Goal: Transaction & Acquisition: Purchase product/service

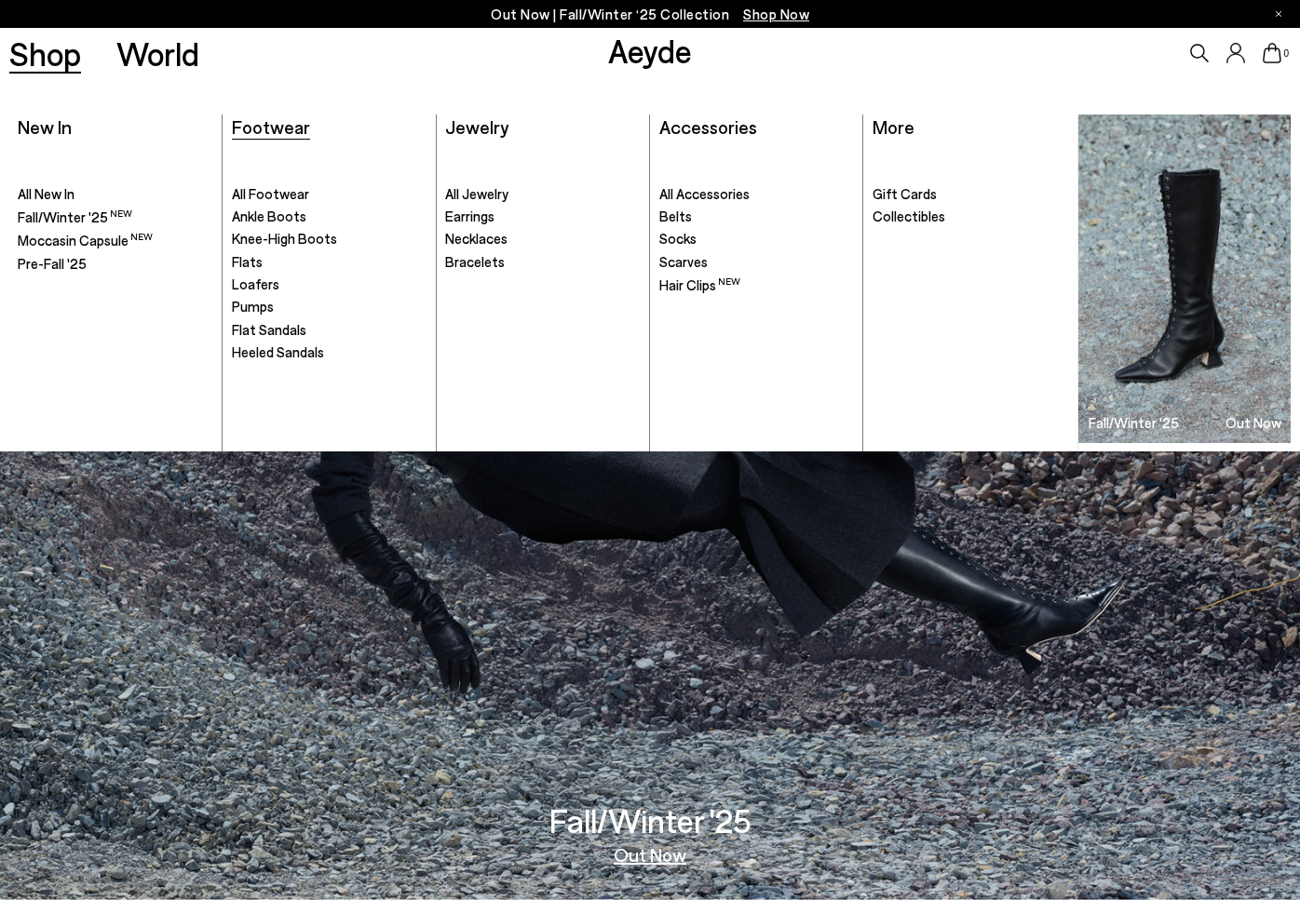
click at [285, 136] on span "Footwear" at bounding box center [271, 126] width 78 height 22
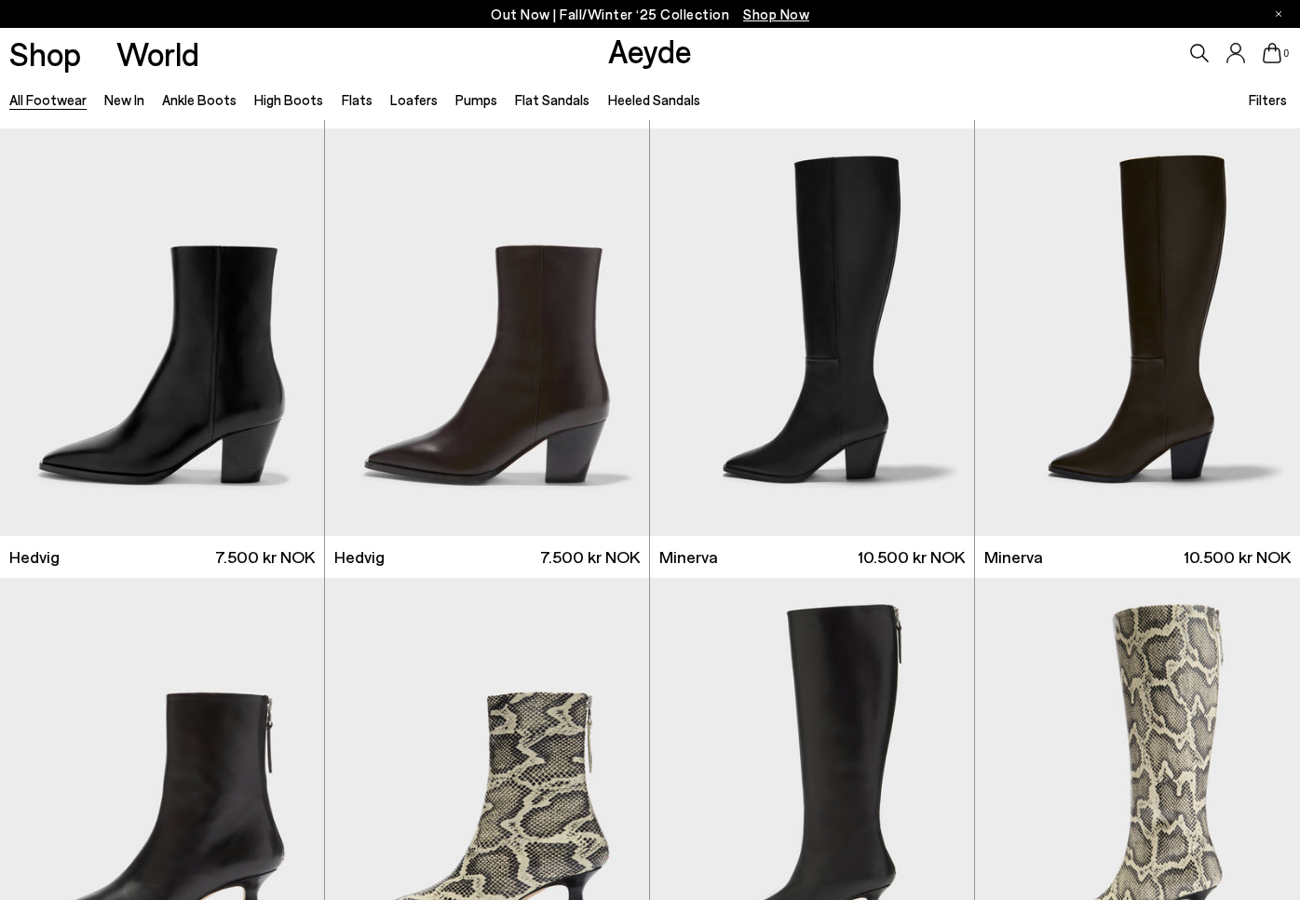
scroll to position [1412, 0]
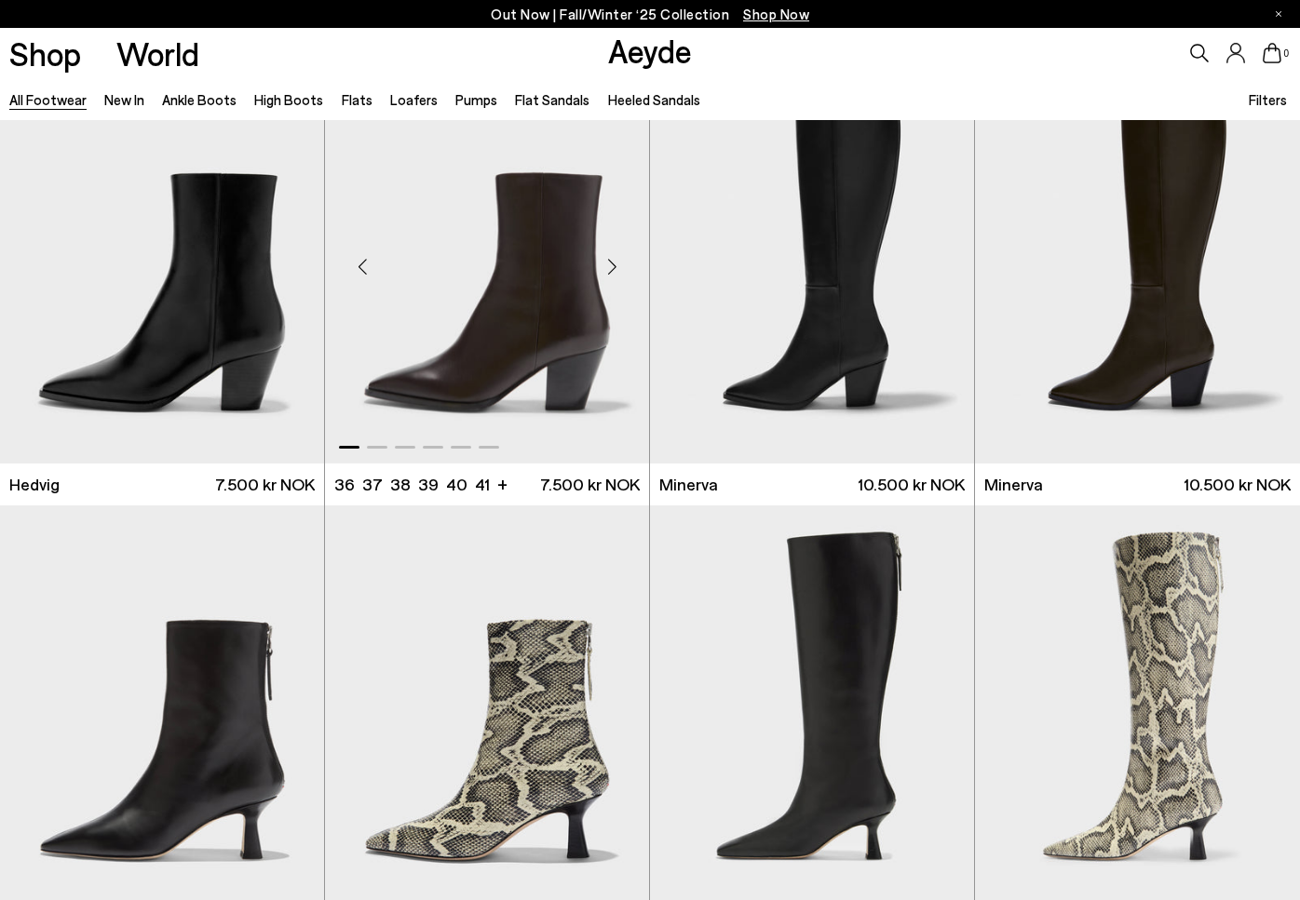
click at [609, 269] on div "Next slide" at bounding box center [612, 267] width 56 height 56
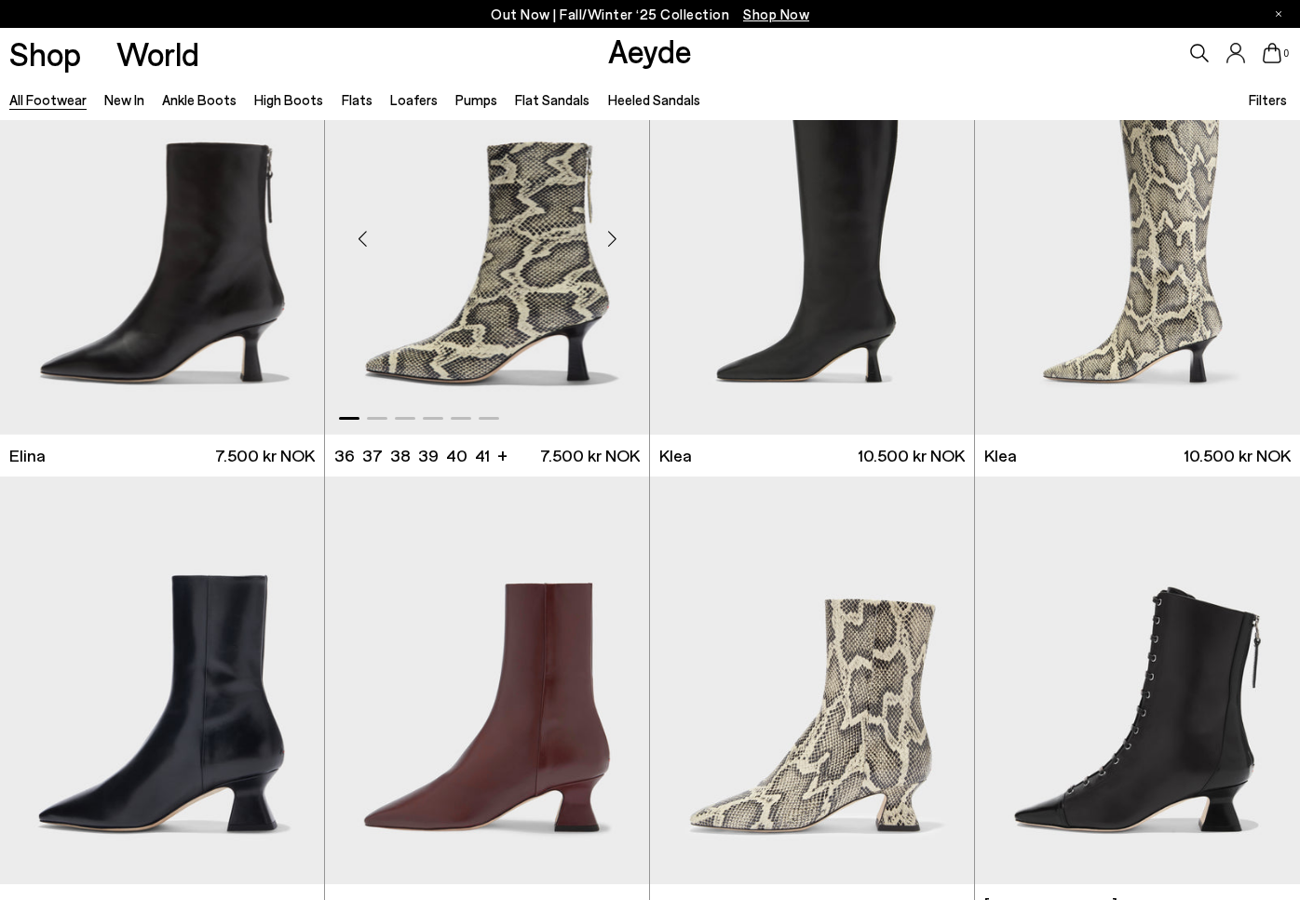
scroll to position [2254, 0]
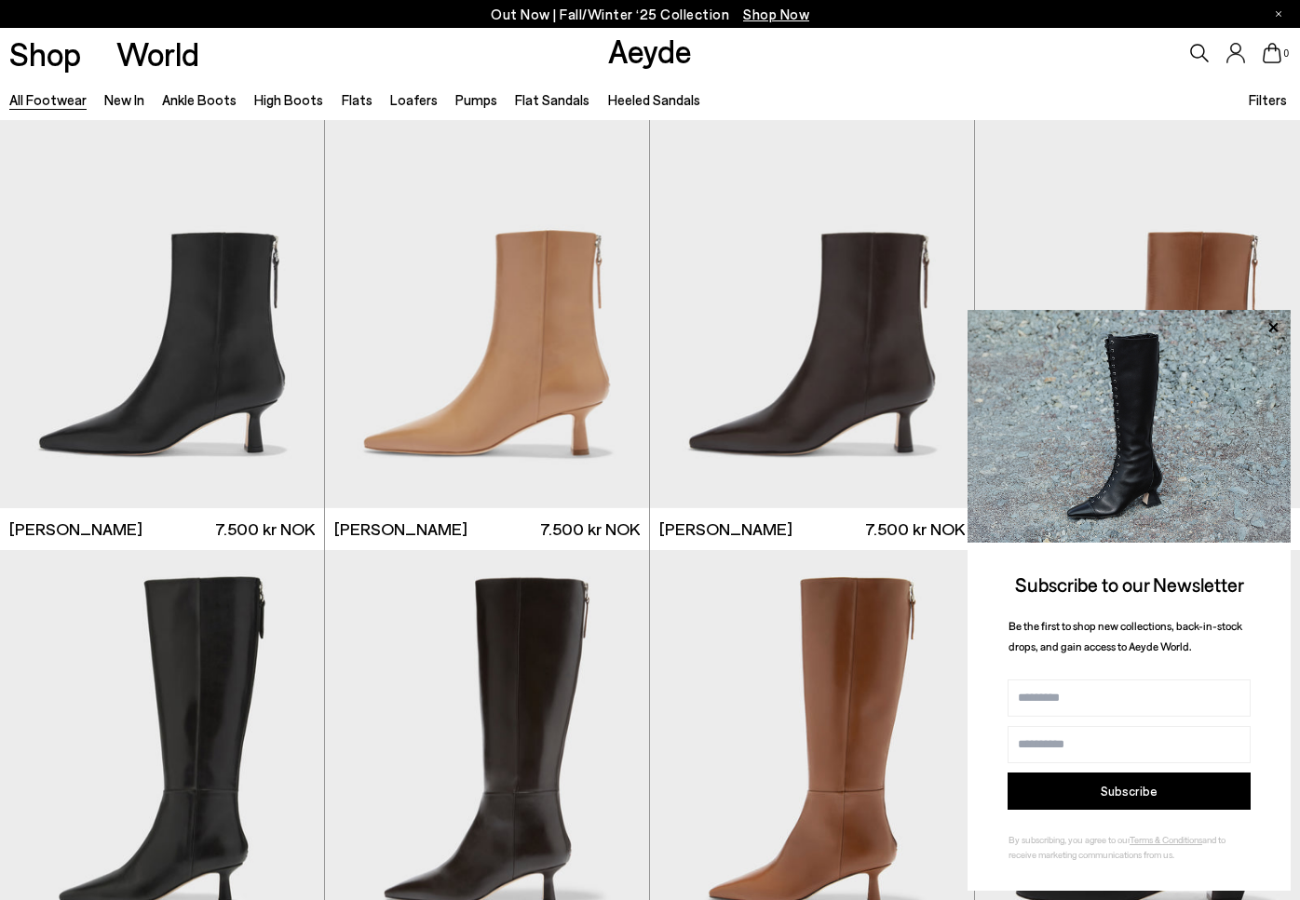
scroll to position [3814, 0]
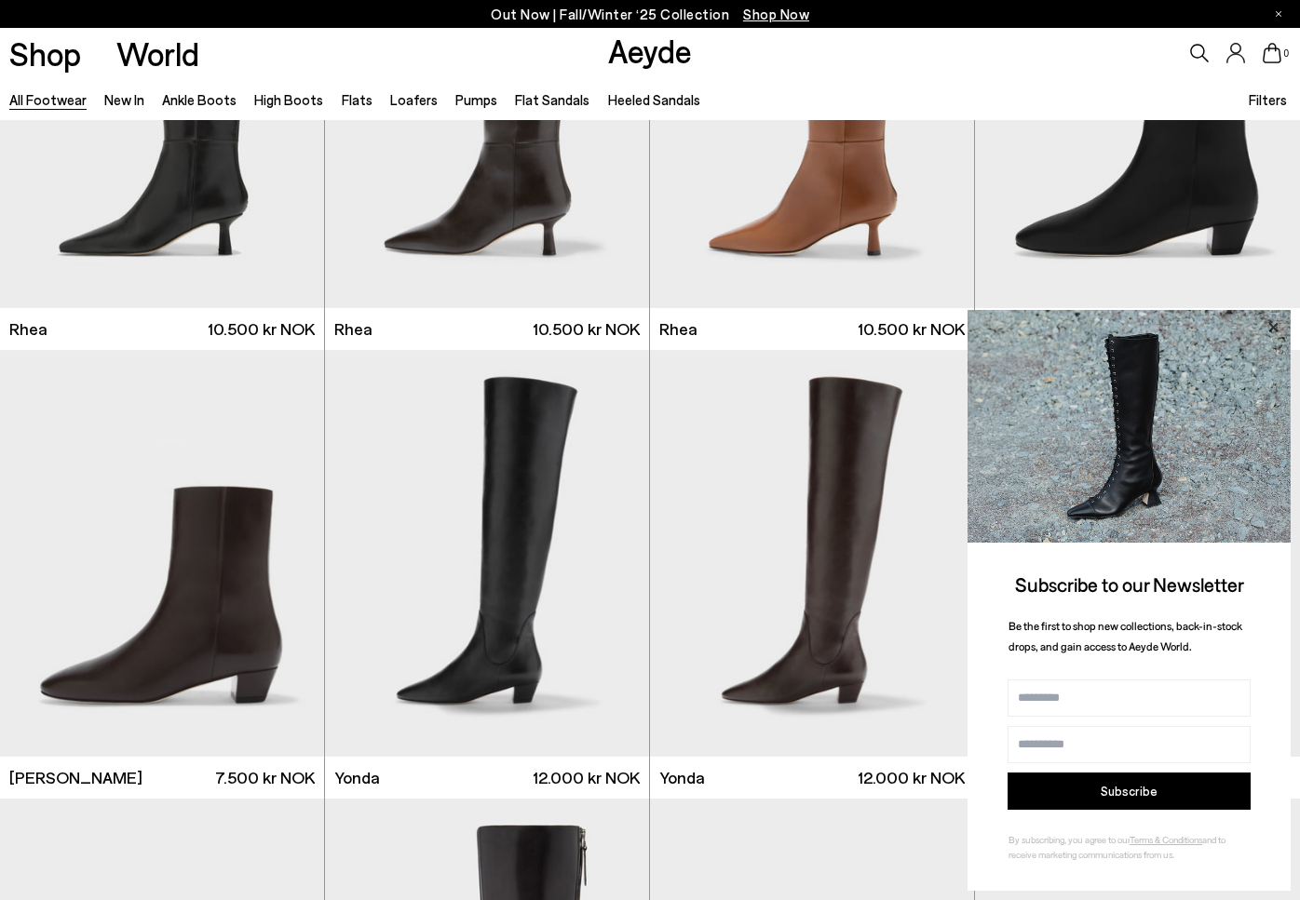
click at [1271, 326] on icon at bounding box center [1272, 326] width 9 height 9
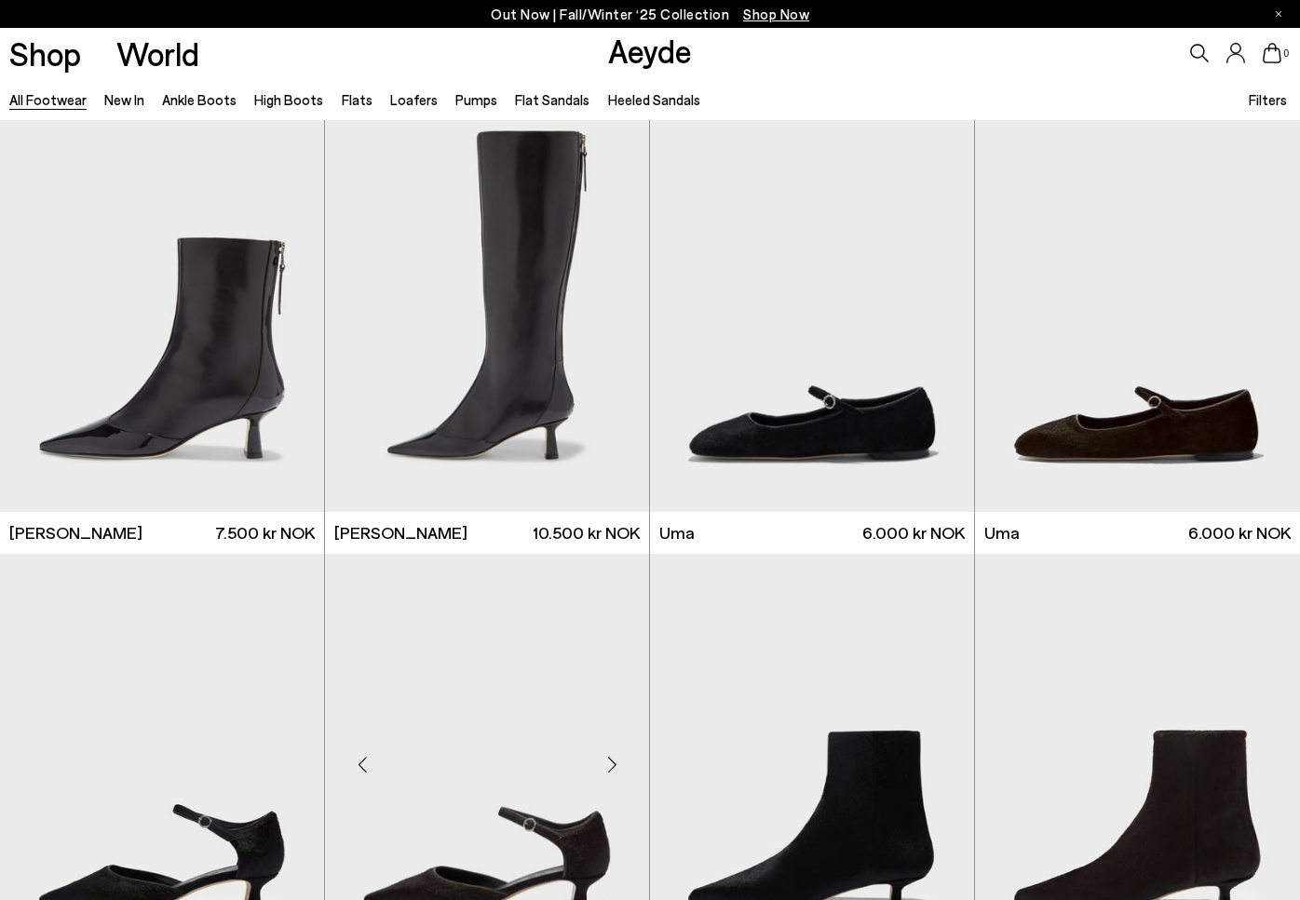
scroll to position [4463, 0]
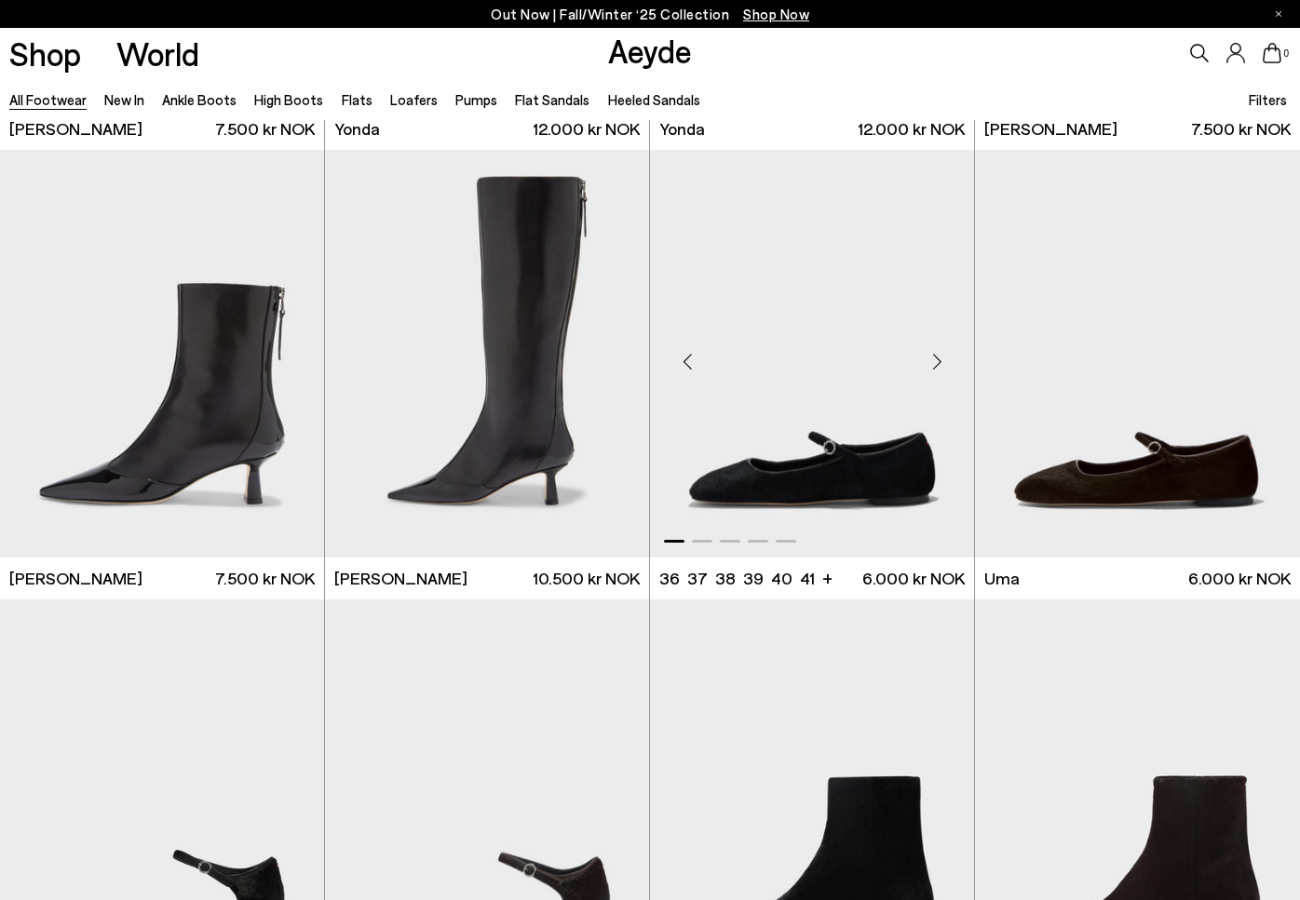
click at [936, 364] on div "Next slide" at bounding box center [937, 361] width 56 height 56
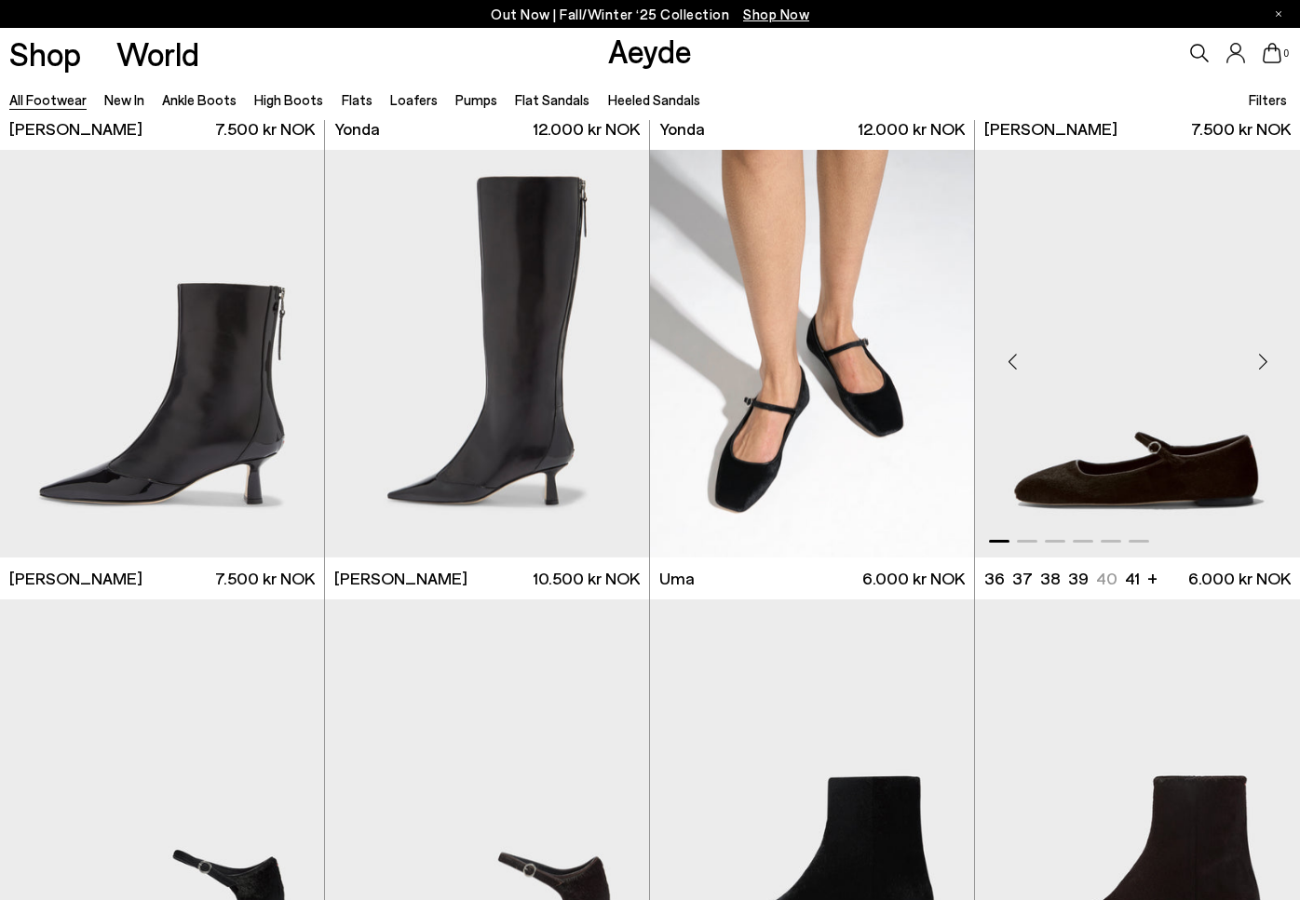
click at [1257, 361] on div "Next slide" at bounding box center [1262, 361] width 56 height 56
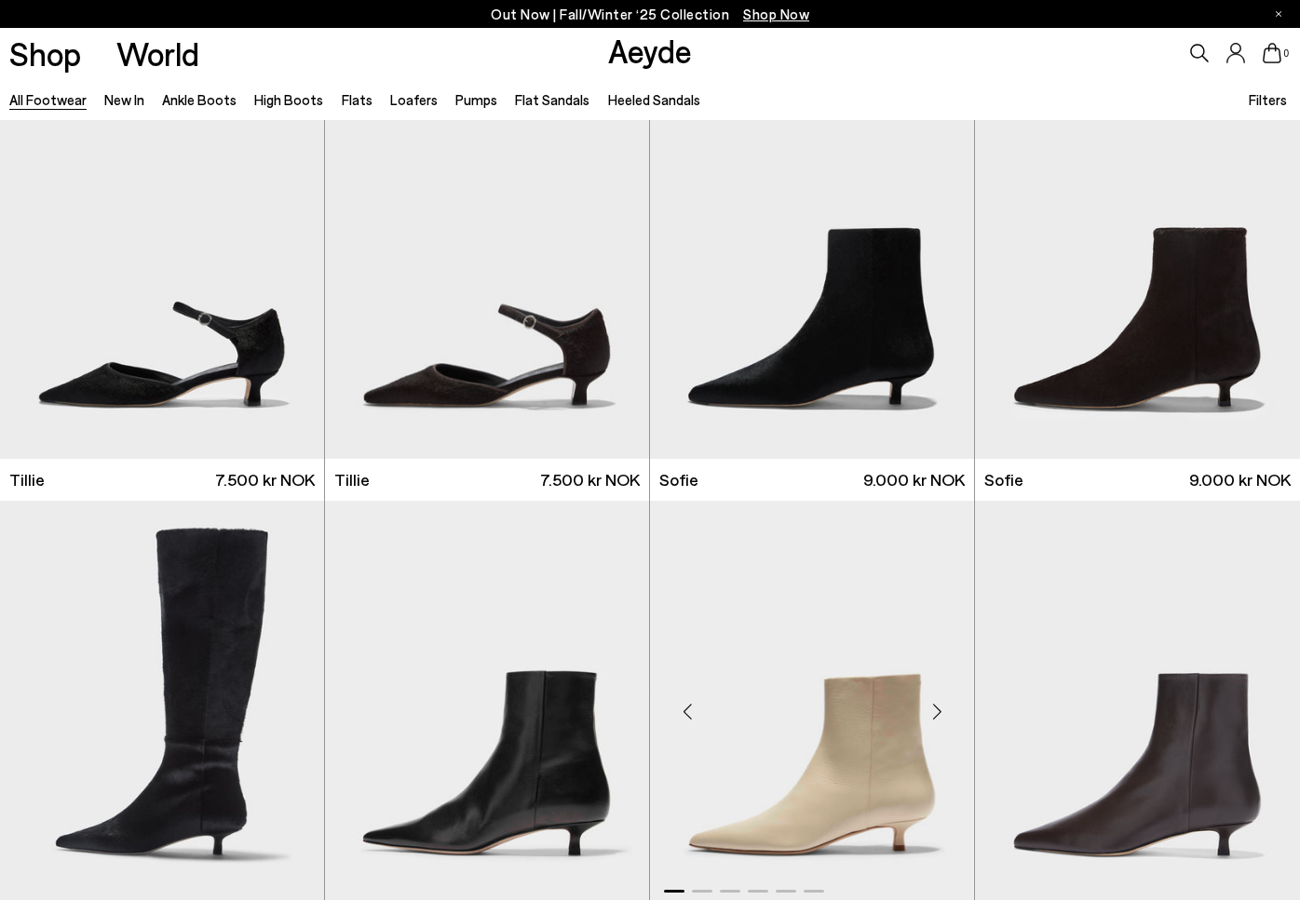
scroll to position [5044, 0]
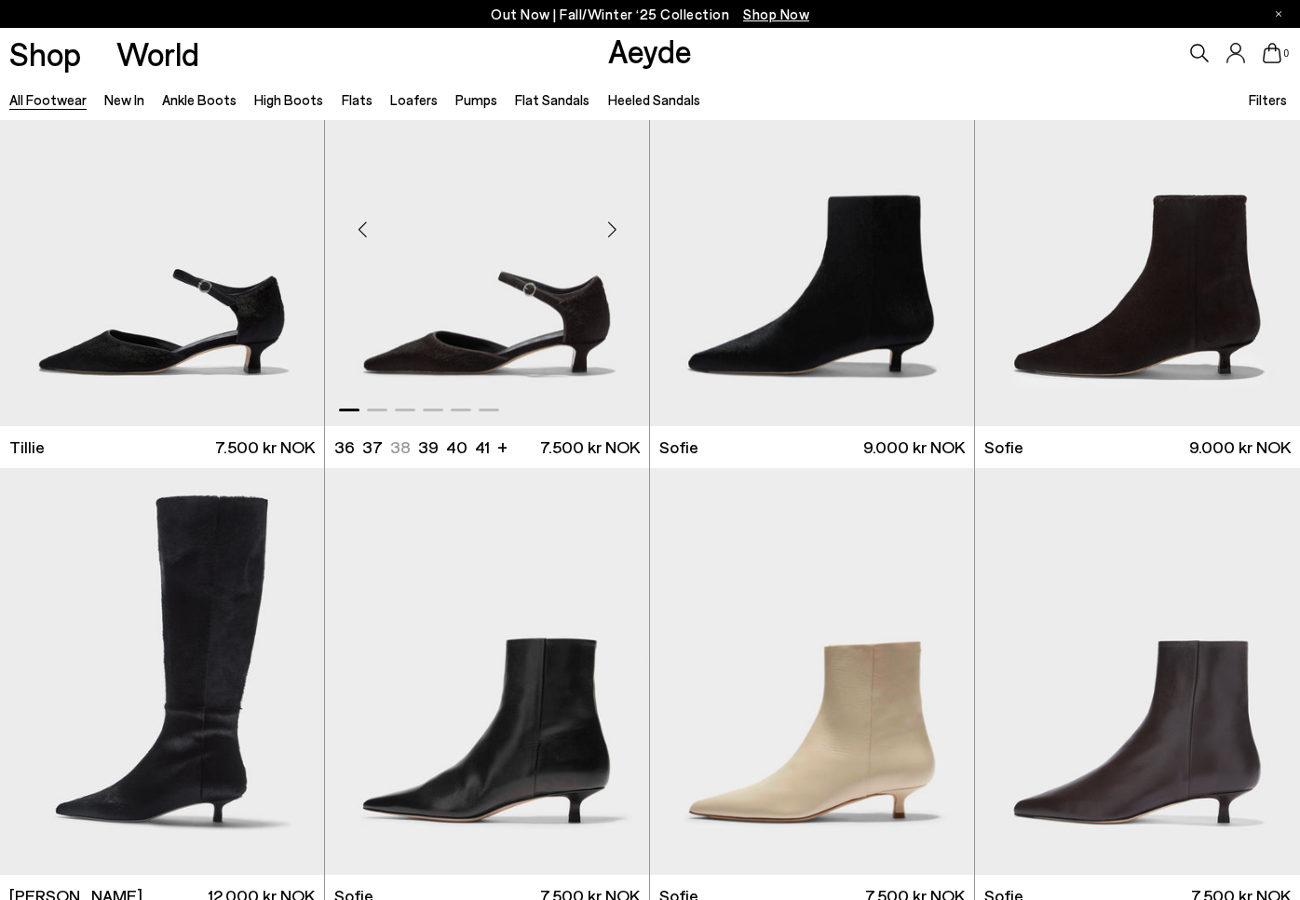
click at [613, 234] on div "Next slide" at bounding box center [612, 230] width 56 height 56
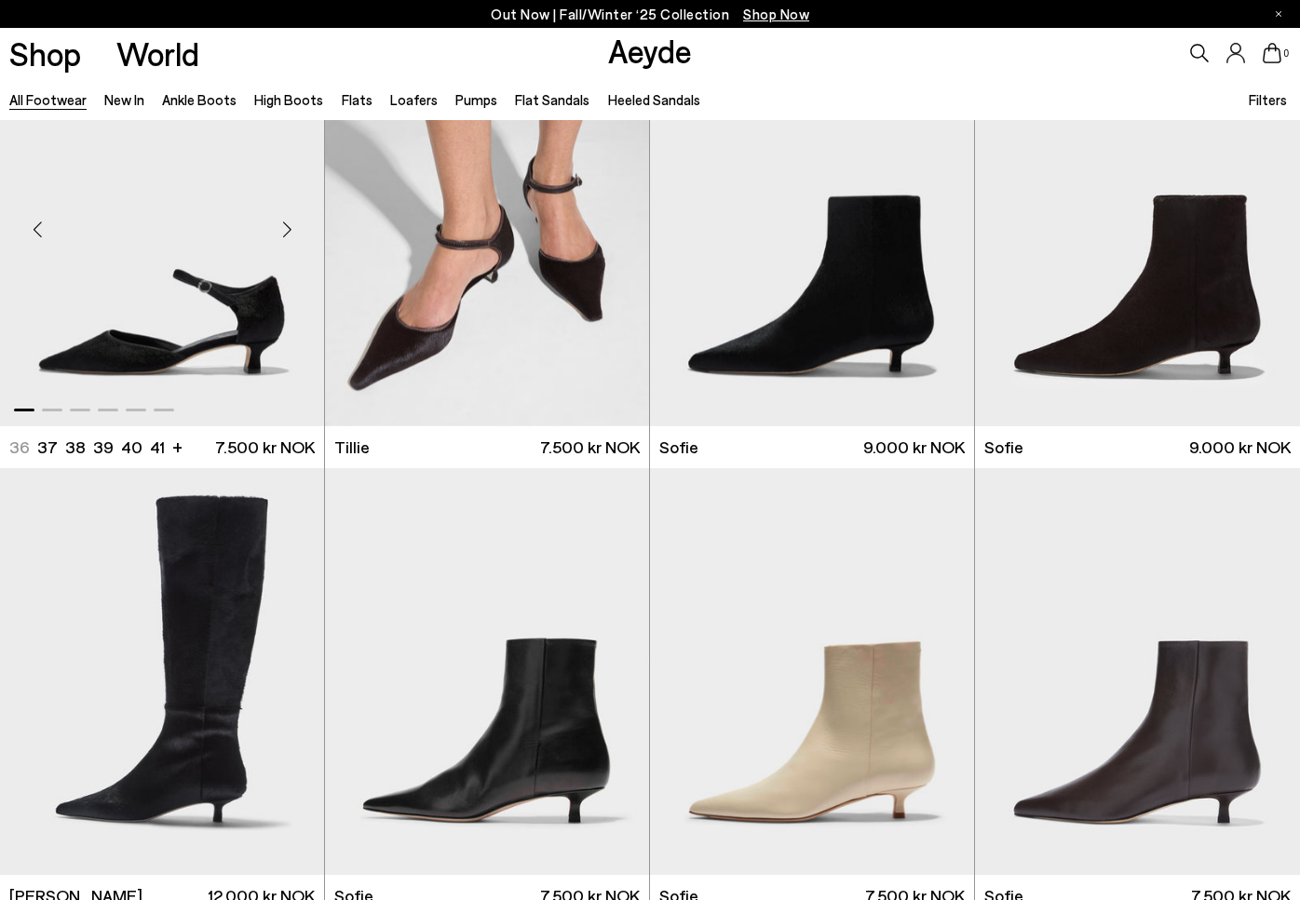
click at [286, 238] on div "Next slide" at bounding box center [287, 230] width 56 height 56
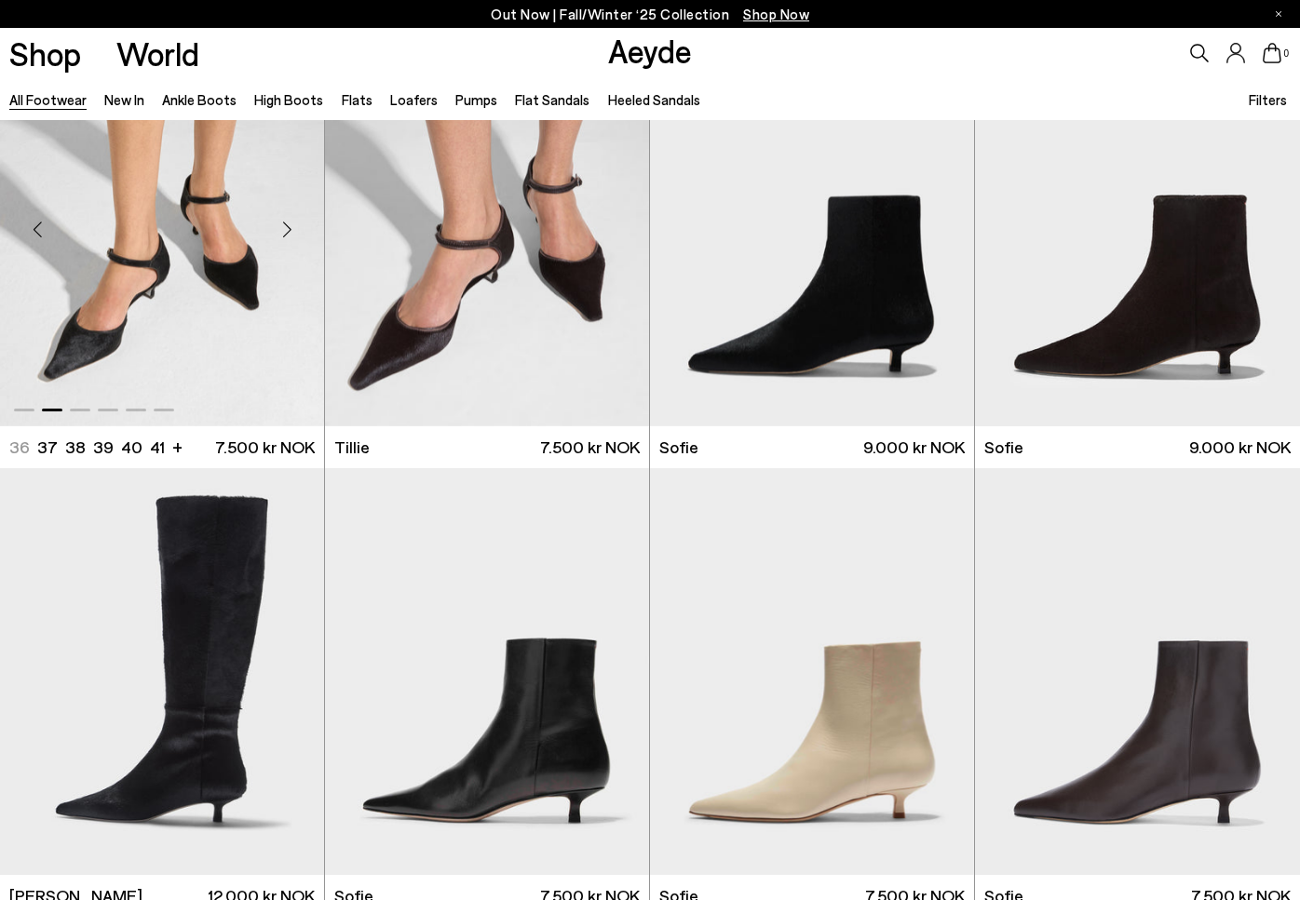
click at [286, 238] on div "Next slide" at bounding box center [287, 230] width 56 height 56
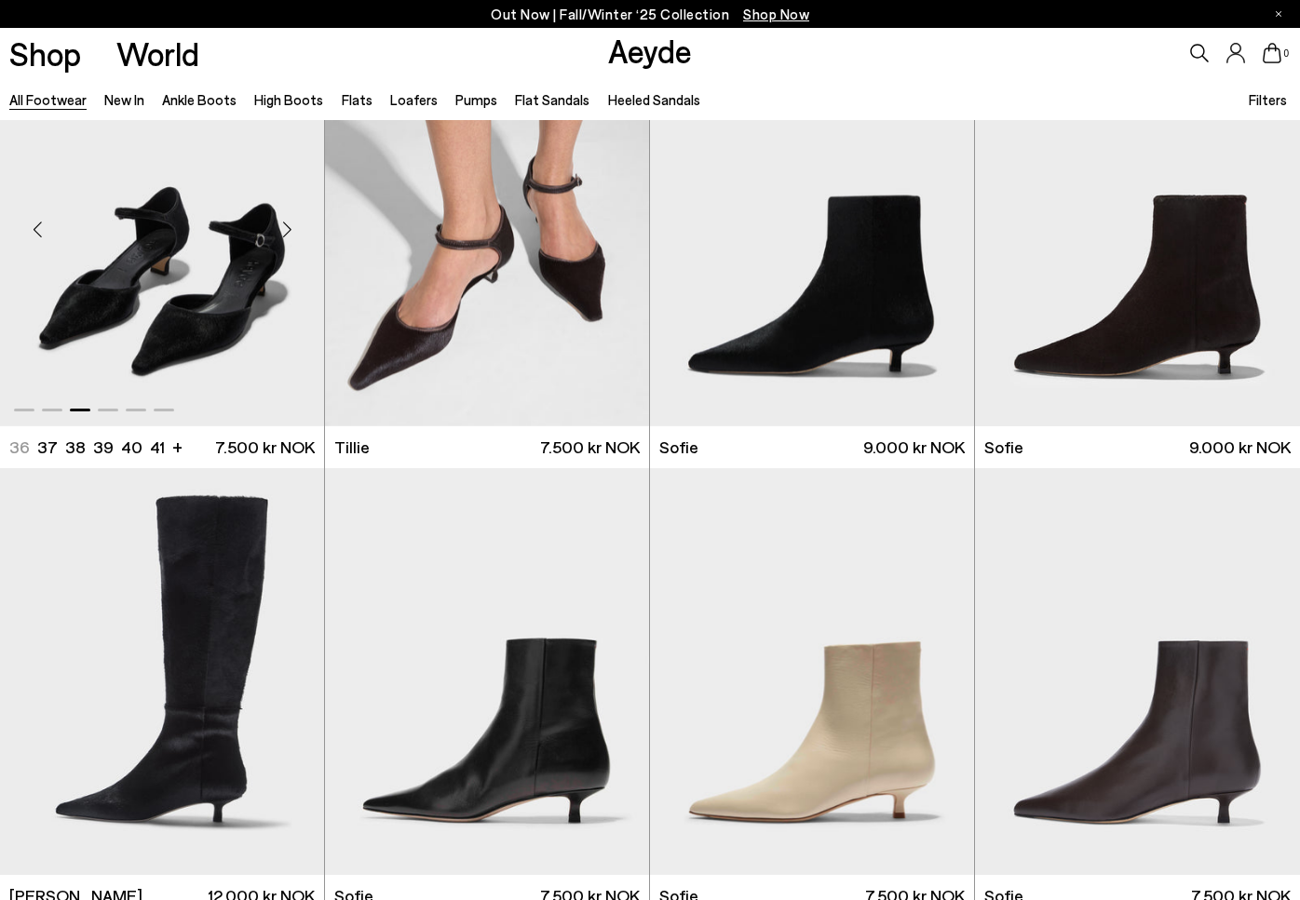
click at [286, 238] on div "Next slide" at bounding box center [287, 230] width 56 height 56
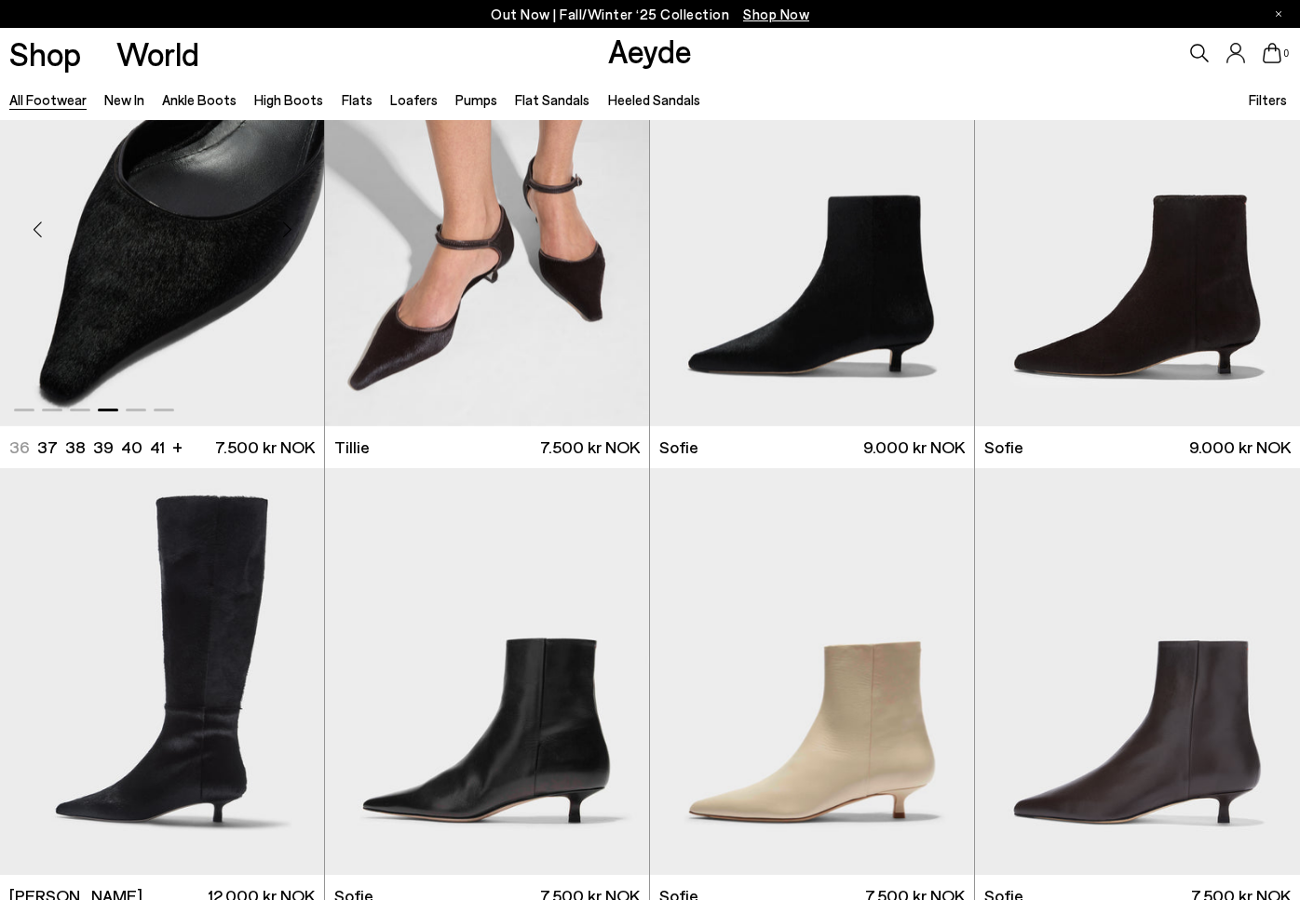
click at [286, 238] on div "Next slide" at bounding box center [287, 230] width 56 height 56
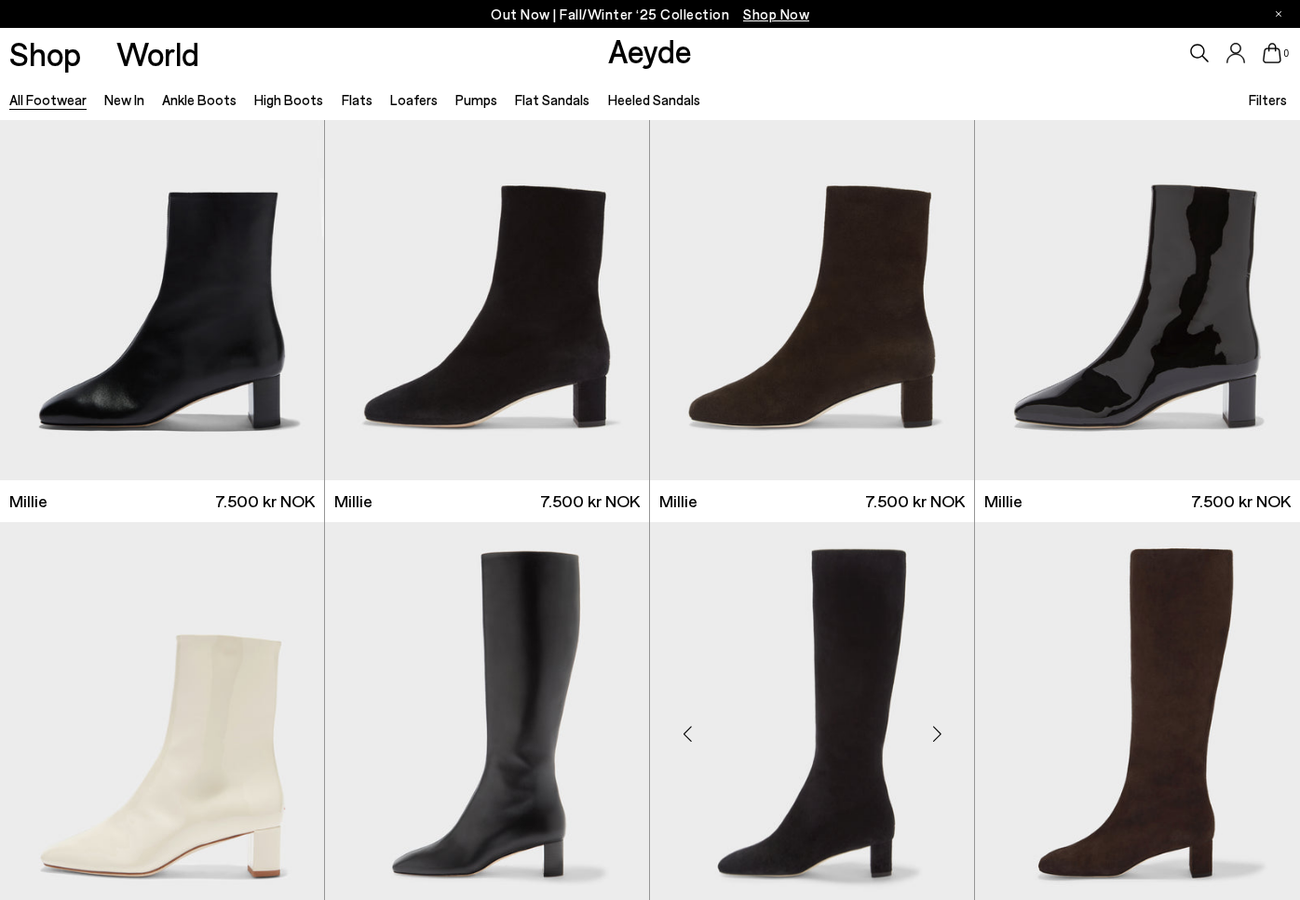
scroll to position [7683, 0]
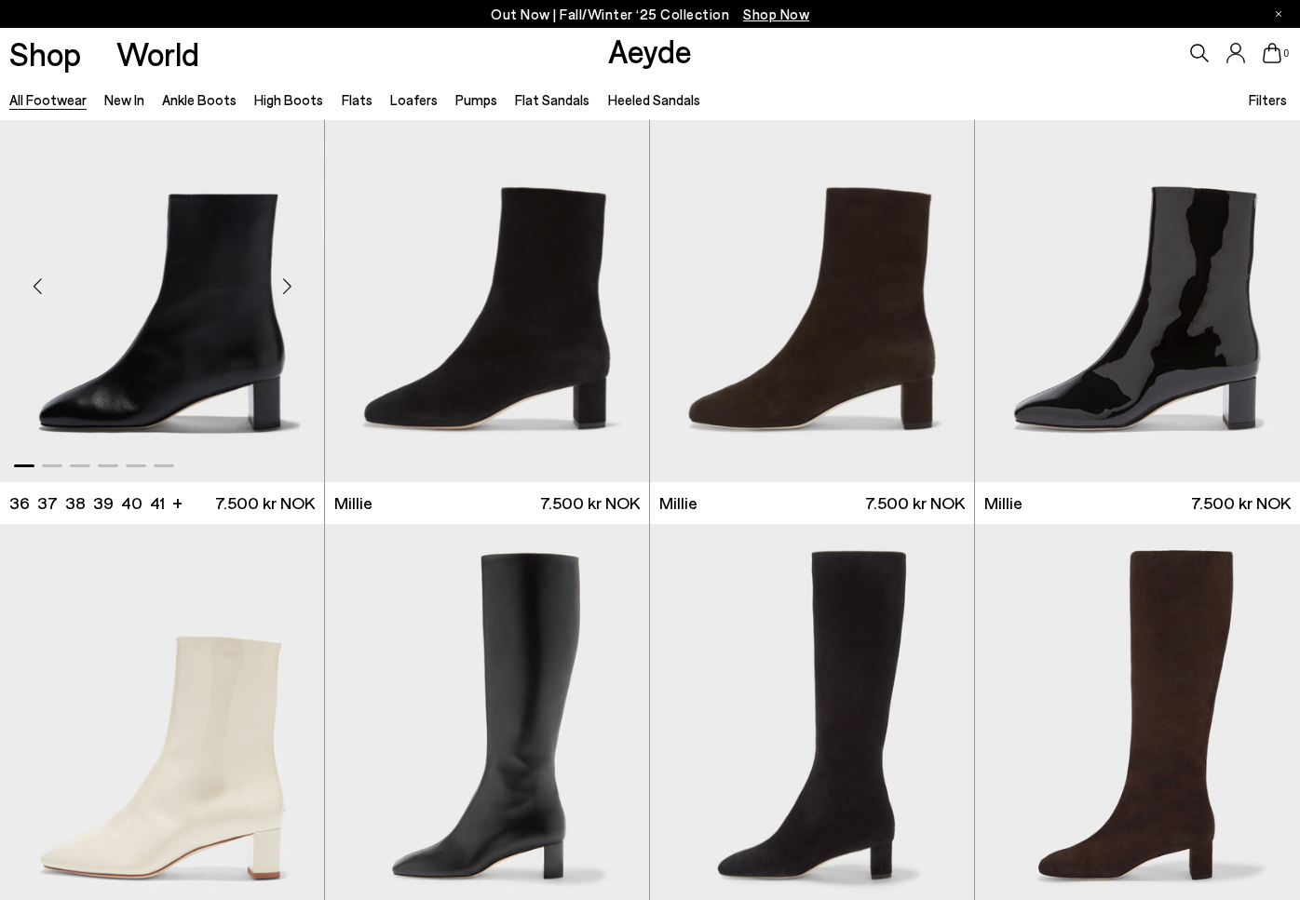
click at [288, 297] on div "Next slide" at bounding box center [287, 286] width 56 height 56
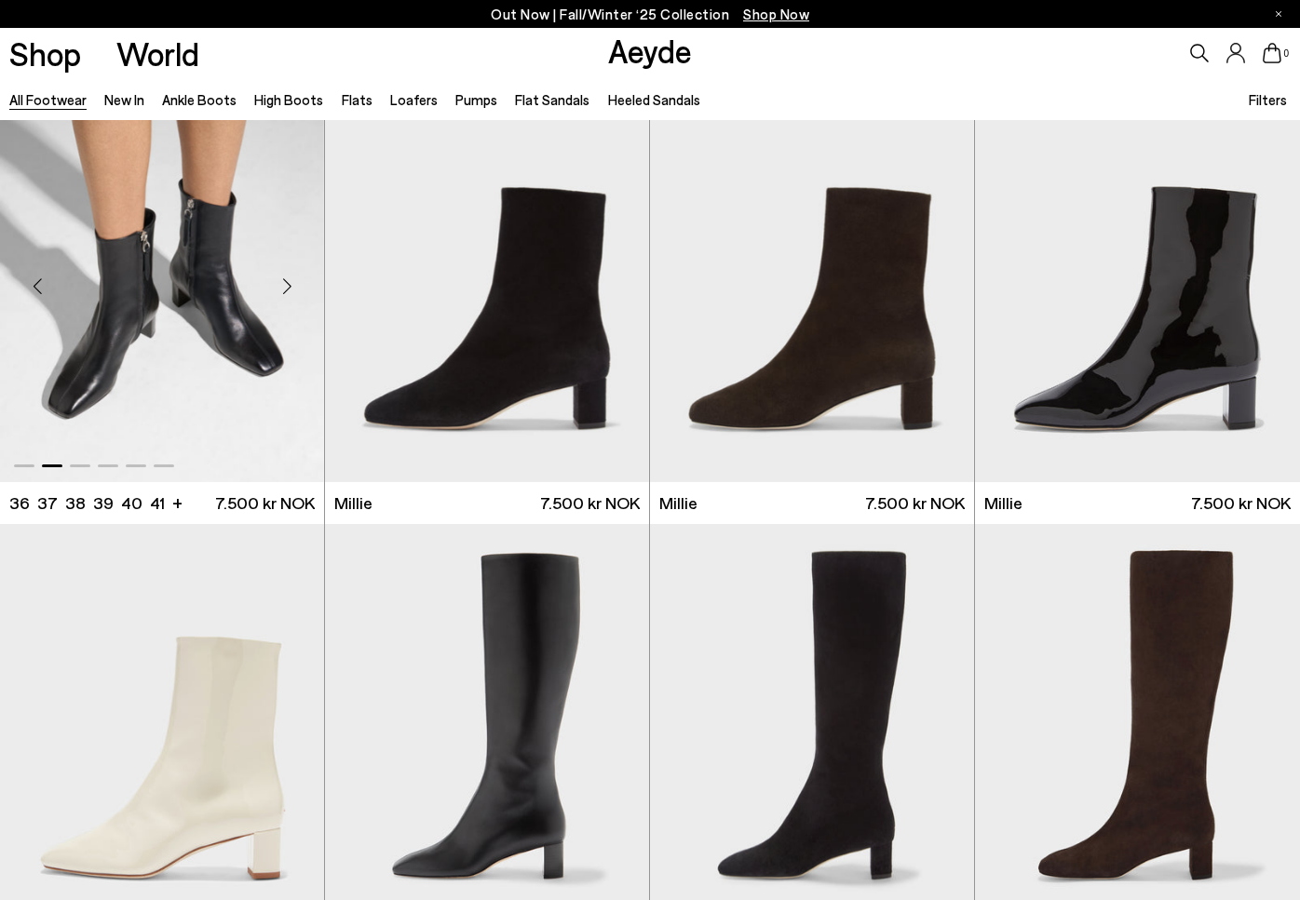
click at [288, 297] on div "Next slide" at bounding box center [287, 286] width 56 height 56
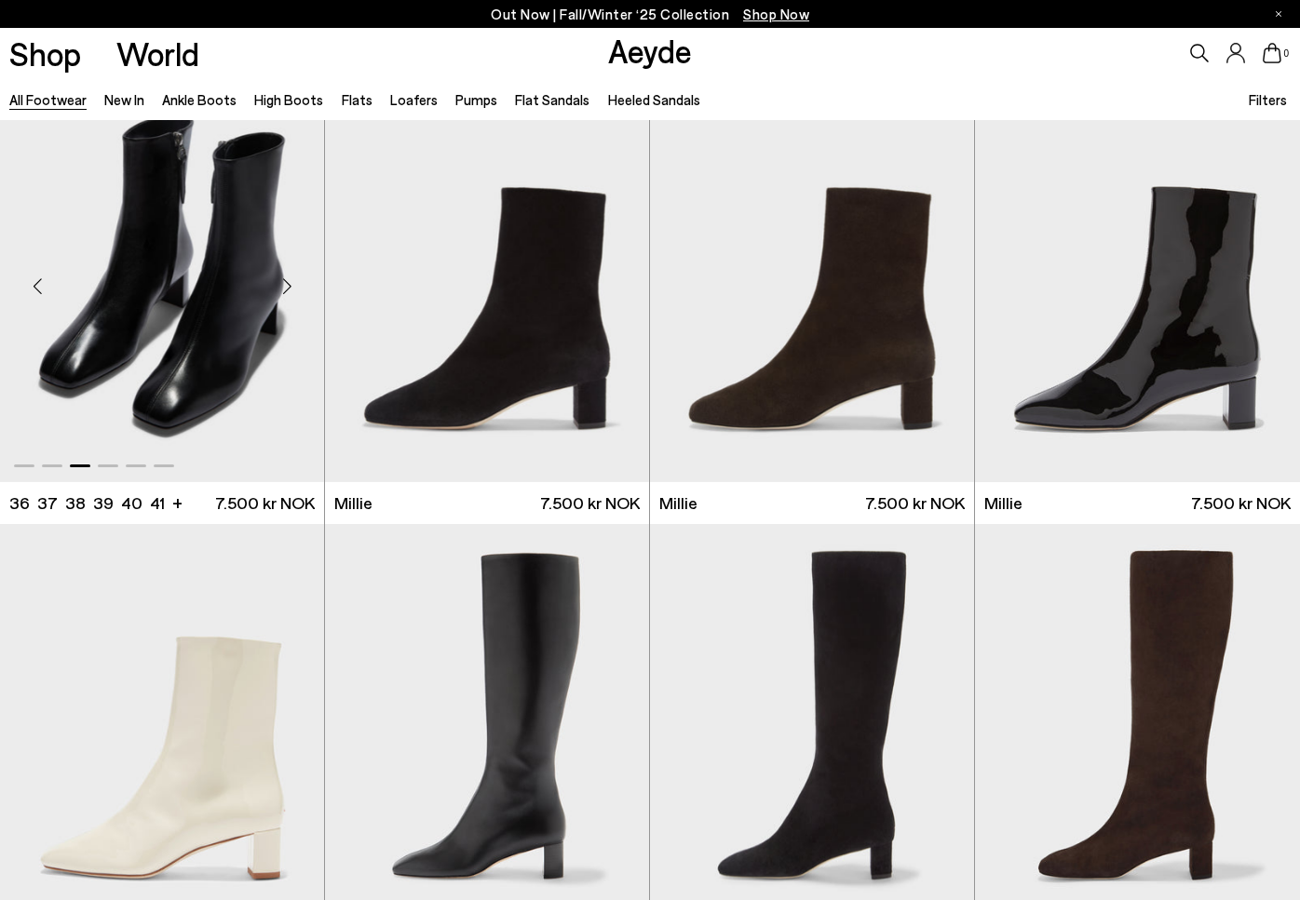
click at [288, 297] on div "Next slide" at bounding box center [287, 286] width 56 height 56
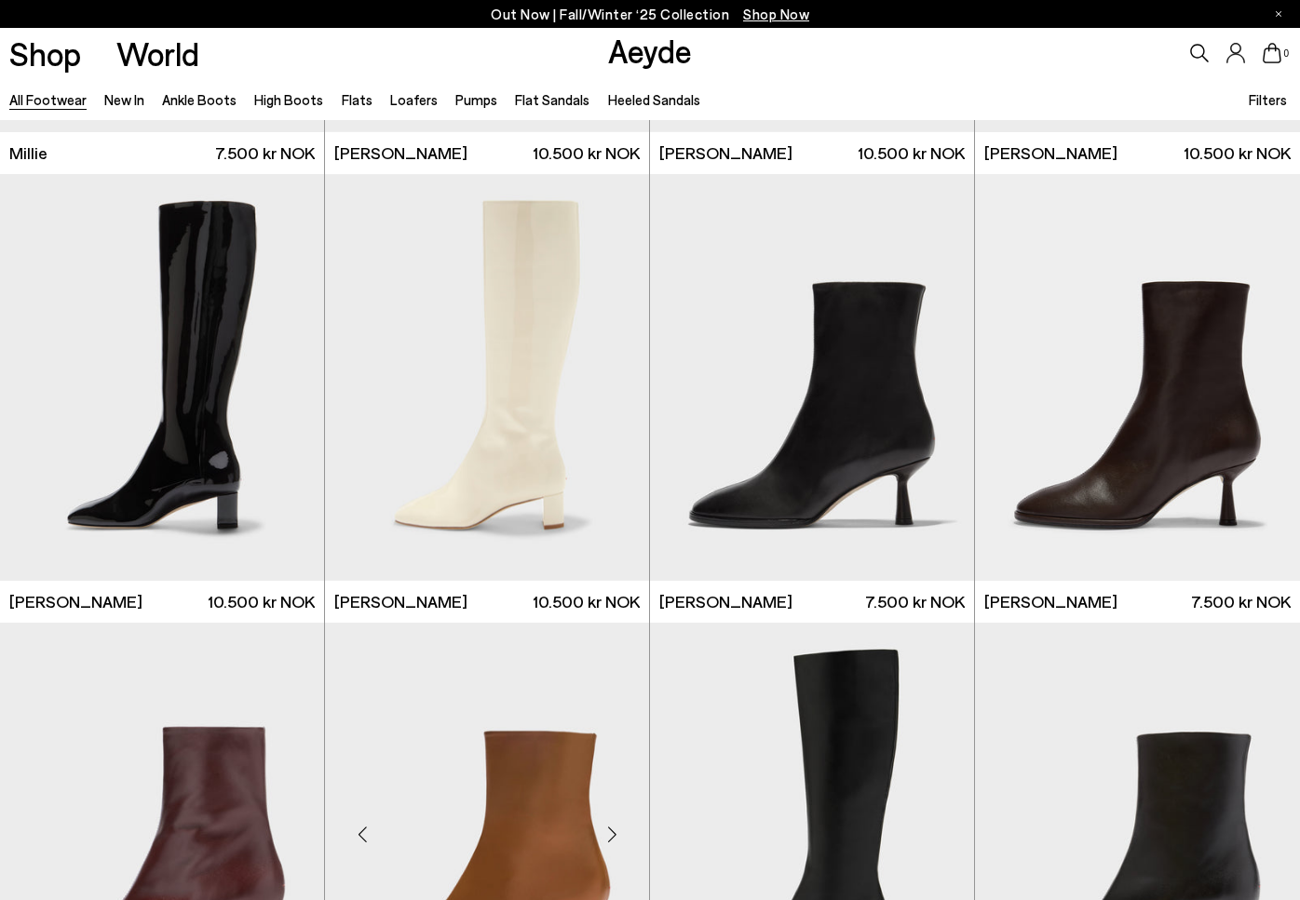
scroll to position [8925, 0]
